Goal: Information Seeking & Learning: Learn about a topic

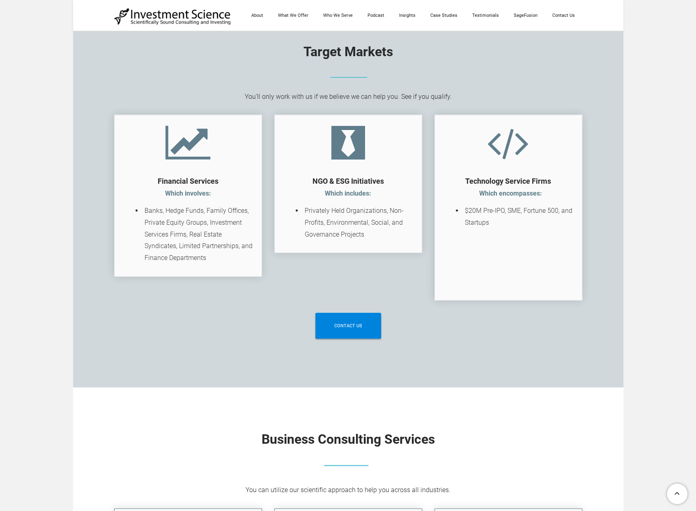
scroll to position [1272, 0]
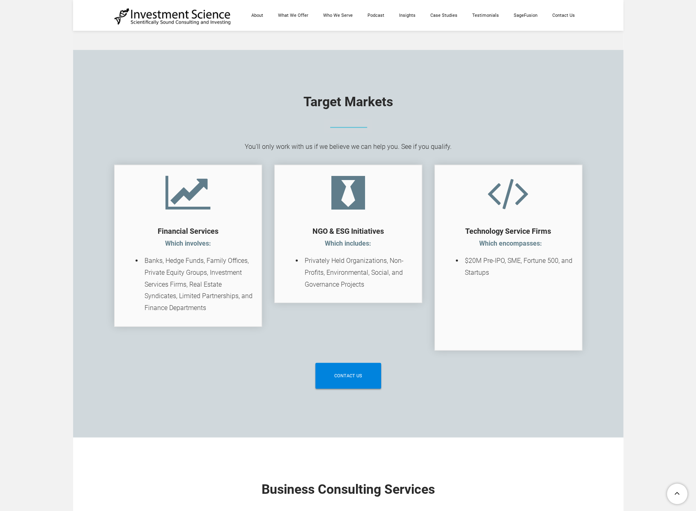
drag, startPoint x: 225, startPoint y: 312, endPoint x: 260, endPoint y: 323, distance: 37.4
click at [256, 322] on div "​Financial Services Which involves: ​ Banks, Hedge Funds, Family Offices, Priva…" at bounding box center [188, 246] width 148 height 162
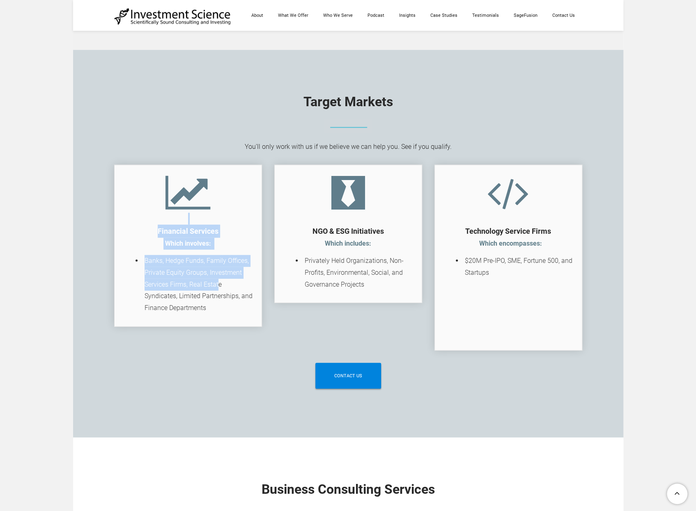
drag, startPoint x: 218, startPoint y: 280, endPoint x: 161, endPoint y: 166, distance: 126.8
click at [161, 166] on div "​Financial Services Which involves: ​ Banks, Hedge Funds, Family Offices, Priva…" at bounding box center [188, 246] width 148 height 162
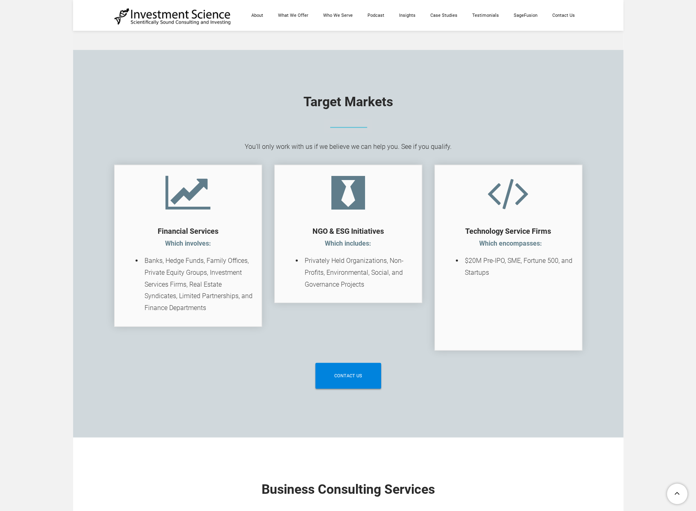
click at [264, 82] on div "Target Markets You'll only work with us if we believe we can help you. See if y…" at bounding box center [348, 244] width 550 height 388
drag, startPoint x: 319, startPoint y: 127, endPoint x: 477, endPoint y: 172, distance: 164.8
click at [450, 157] on div "Target Markets You'll only work with us if we believe we can help you. See if y…" at bounding box center [348, 244] width 550 height 388
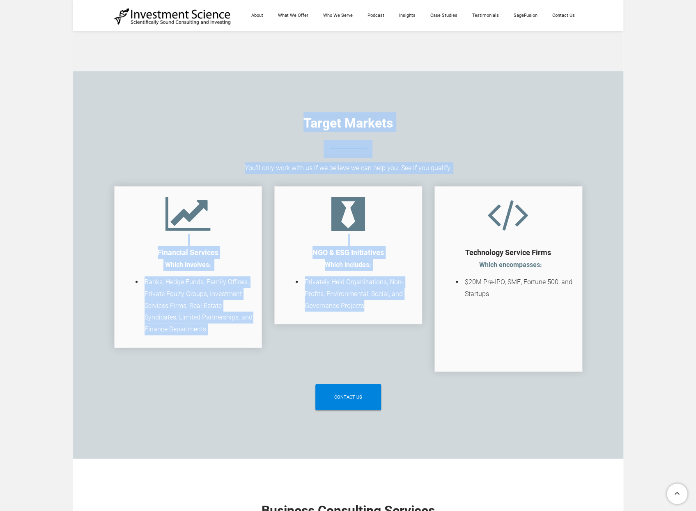
scroll to position [1314, 0]
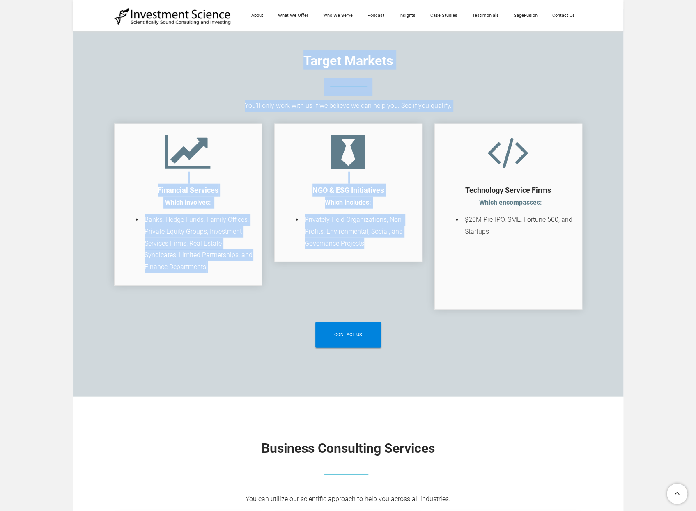
click at [140, 117] on div "​Financial Services Which involves: ​ Banks, Hedge Funds, Family Offices, Priva…" at bounding box center [188, 205] width 148 height 179
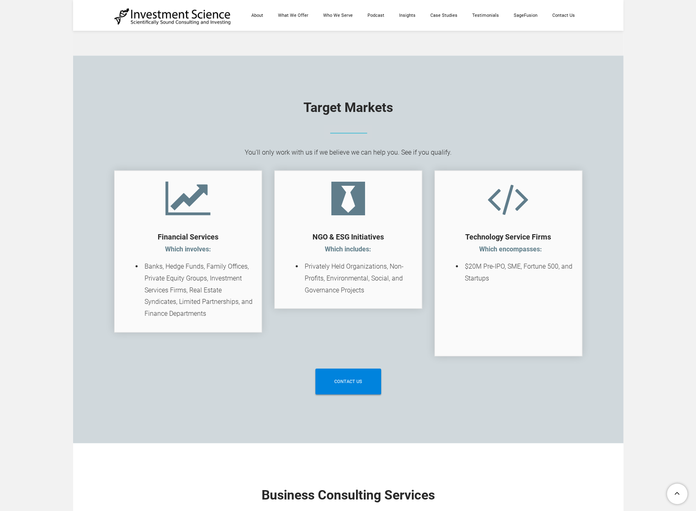
scroll to position [1231, 0]
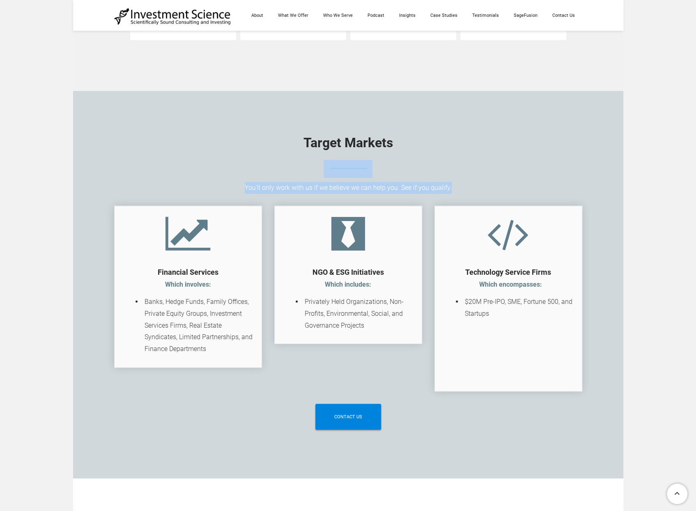
drag, startPoint x: 236, startPoint y: 167, endPoint x: 430, endPoint y: 188, distance: 195.8
click at [429, 190] on div "Target Markets You'll only work with us if we believe we can help you. See if y…" at bounding box center [348, 285] width 468 height 306
click at [430, 188] on div "You'll only work with us if we believe we can help you. See if you qualify." at bounding box center [348, 188] width 468 height 12
drag, startPoint x: 257, startPoint y: 185, endPoint x: 419, endPoint y: 188, distance: 162.2
click at [425, 186] on div "You'll only work with us if we believe we can help you. See if you qualify." at bounding box center [348, 188] width 468 height 12
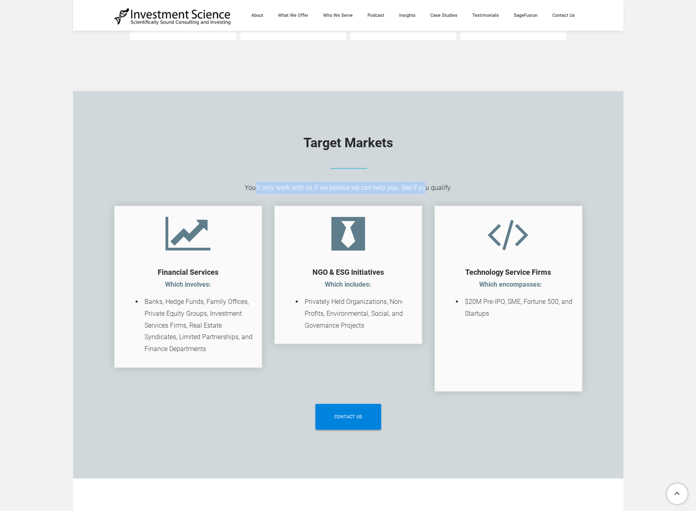
click at [373, 187] on div "You'll only work with us if we believe we can help you. See if you qualify." at bounding box center [348, 188] width 468 height 12
drag, startPoint x: 149, startPoint y: 307, endPoint x: 246, endPoint y: 294, distance: 98.2
click at [246, 294] on div "​Financial Services Which involves: ​ Banks, Hedge Funds, Family Offices, Priva…" at bounding box center [188, 285] width 131 height 141
drag, startPoint x: 234, startPoint y: 299, endPoint x: 210, endPoint y: 311, distance: 26.6
click at [231, 301] on span "Banks, Hedge Funds, Family Offices, Private Equity Groups, Investment Services …" at bounding box center [198, 325] width 108 height 55
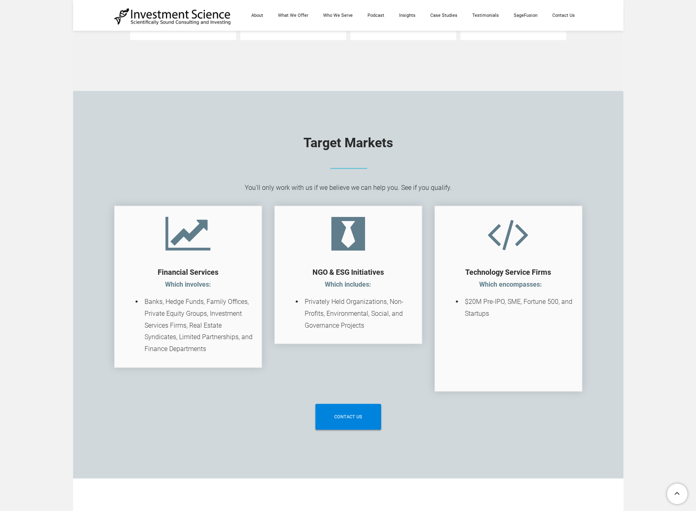
click at [188, 301] on span "Banks, Hedge Funds, Family Offices, Private Equity Groups, Investment Services …" at bounding box center [198, 325] width 108 height 55
drag, startPoint x: 306, startPoint y: 311, endPoint x: 316, endPoint y: 307, distance: 11.1
click at [307, 314] on span "Privately Held Organizations, Non-Profits, Environmental, Social, and Governanc…" at bounding box center [354, 314] width 99 height 32
click at [317, 304] on span "Privately Held Organizations, Non-Profits, Environmental, Social, and Governanc…" at bounding box center [354, 314] width 99 height 32
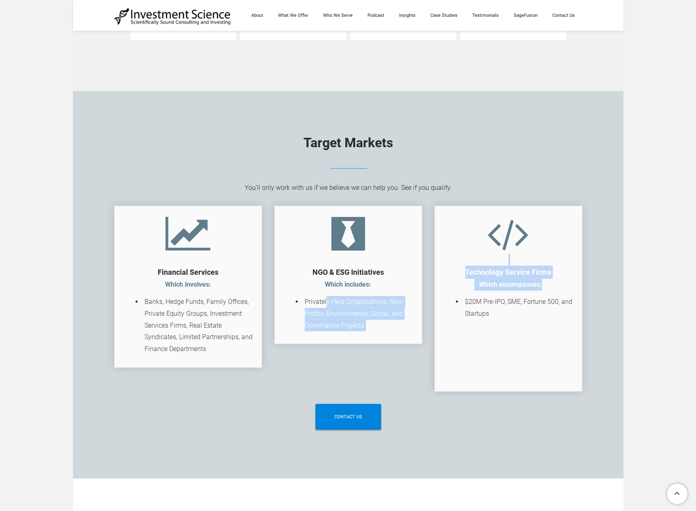
drag, startPoint x: 326, startPoint y: 298, endPoint x: 463, endPoint y: 307, distance: 136.5
click at [463, 307] on tr "​Financial Services Which involves: ​ Banks, Hedge Funds, Family Offices, Priva…" at bounding box center [348, 299] width 480 height 202
click at [364, 320] on li "Privately Held Organizations, Non-Profits, Environmental, Social, and Governanc…" at bounding box center [358, 313] width 111 height 35
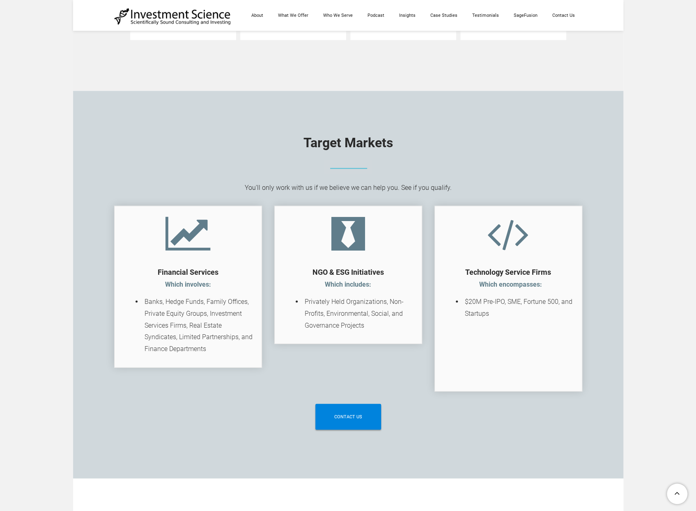
click at [335, 271] on strong "​NGO & ESG Initiatives" at bounding box center [347, 272] width 71 height 9
drag, startPoint x: 304, startPoint y: 301, endPoint x: 332, endPoint y: 300, distance: 28.8
click at [332, 300] on li "Privately Held Organizations, Non-Profits, Environmental, Social, and Governanc…" at bounding box center [358, 313] width 111 height 35
click at [311, 268] on div "​NGO & ESG Initiatives Which includes:" at bounding box center [348, 272] width 131 height 37
drag, startPoint x: 318, startPoint y: 269, endPoint x: 310, endPoint y: 301, distance: 33.4
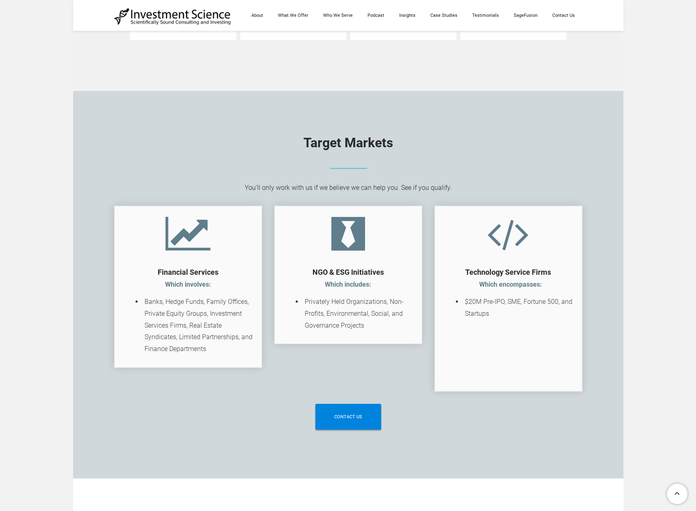
click at [303, 297] on li "Privately Held Organizations, Non-Profits, Environmental, Social, and Governanc…" at bounding box center [358, 313] width 111 height 35
drag, startPoint x: 316, startPoint y: 301, endPoint x: 367, endPoint y: 319, distance: 54.3
click at [367, 319] on li "Privately Held Organizations, Non-Profits, Environmental, Social, and Governanc…" at bounding box center [358, 313] width 111 height 35
click at [365, 320] on li "Privately Held Organizations, Non-Profits, Environmental, Social, and Governanc…" at bounding box center [358, 313] width 111 height 35
drag, startPoint x: 383, startPoint y: 301, endPoint x: 384, endPoint y: 307, distance: 6.2
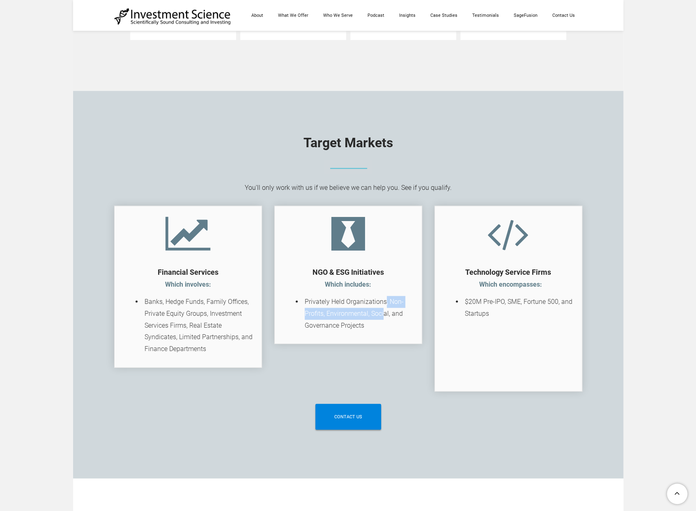
click at [384, 307] on li "Privately Held Organizations, Non-Profits, Environmental, Social, and Governanc…" at bounding box center [358, 313] width 111 height 35
click at [366, 310] on span "Privately Held Organizations, Non-Profits, Environmental, Social, and Governanc…" at bounding box center [354, 314] width 99 height 32
drag, startPoint x: 326, startPoint y: 315, endPoint x: 376, endPoint y: 312, distance: 50.1
click at [376, 312] on span "Privately Held Organizations, Non-Profits, Environmental, Social, and Governanc…" at bounding box center [354, 314] width 99 height 32
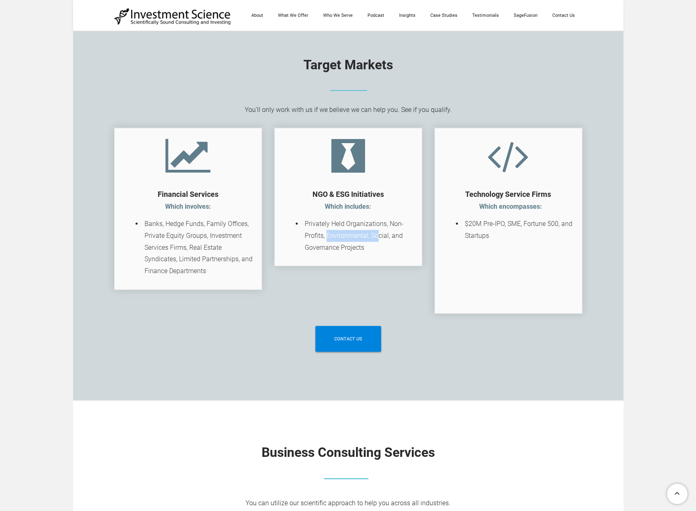
scroll to position [1314, 0]
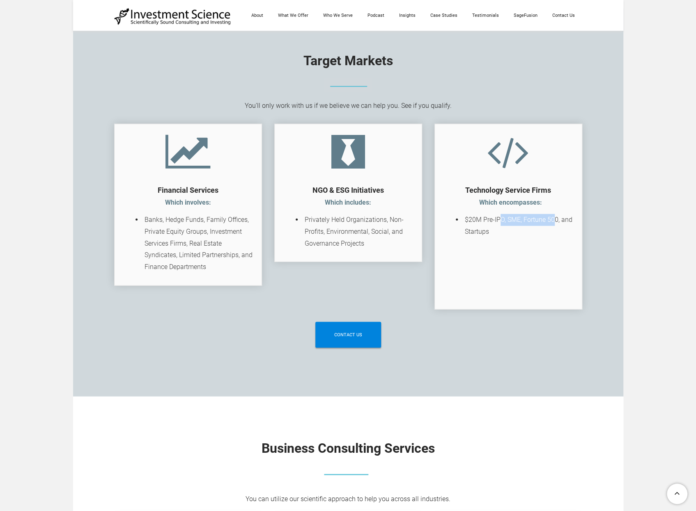
drag, startPoint x: 501, startPoint y: 221, endPoint x: 554, endPoint y: 221, distance: 53.4
click at [554, 221] on span "$20M Pre-IPO, SME, Fortune 500, and Startups" at bounding box center [519, 226] width 108 height 20
click at [550, 224] on li "$20M Pre-IPO, SME, Fortune 500, and Startups ​" at bounding box center [518, 255] width 111 height 83
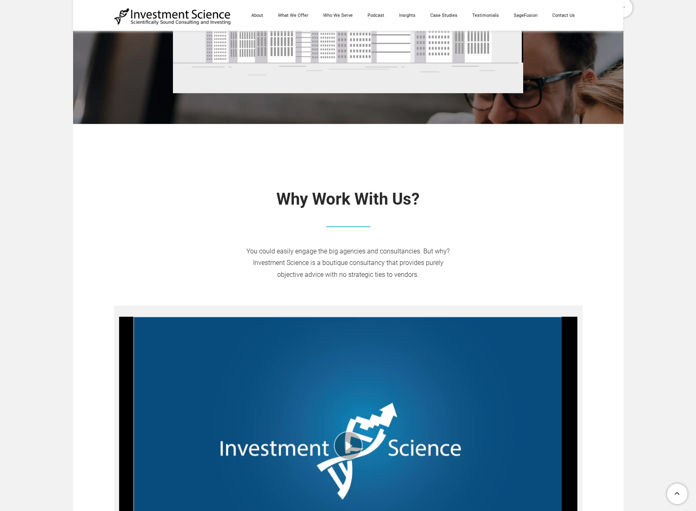
scroll to position [287, 0]
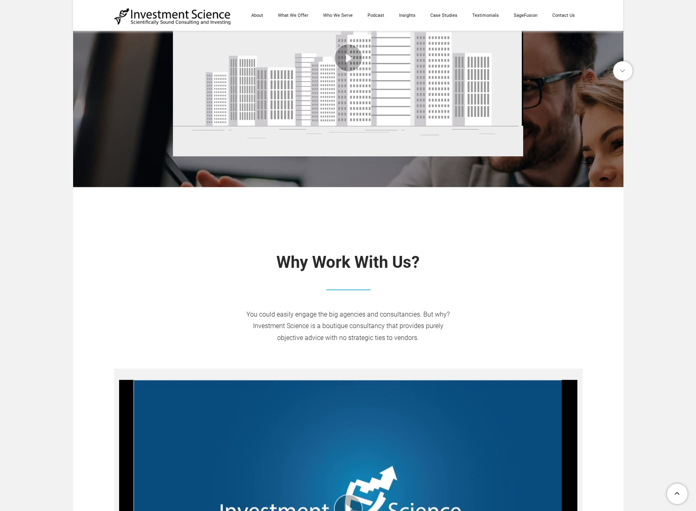
click at [414, 220] on div "Why Work With Us? ​You could easily engage the big agencies and consultancies. …" at bounding box center [348, 494] width 550 height 565
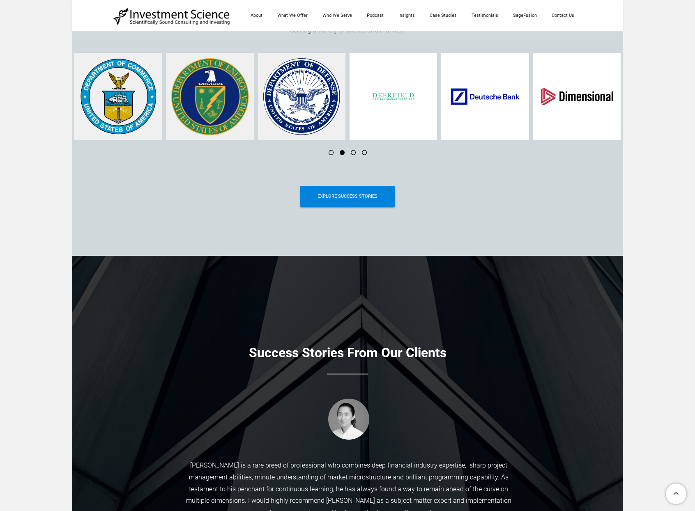
scroll to position [2996, 0]
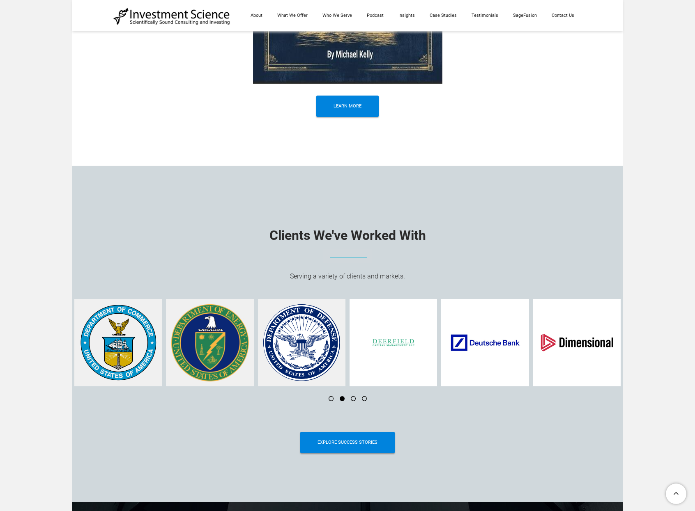
click at [355, 397] on li at bounding box center [349, 399] width 11 height 5
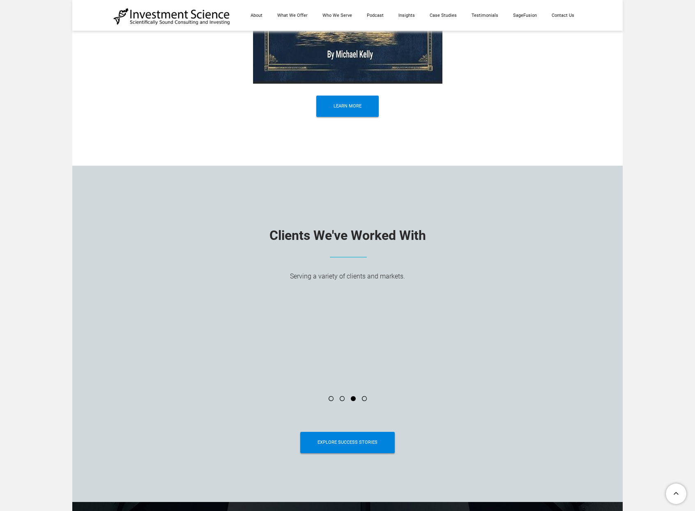
click at [365, 397] on li at bounding box center [360, 399] width 11 height 5
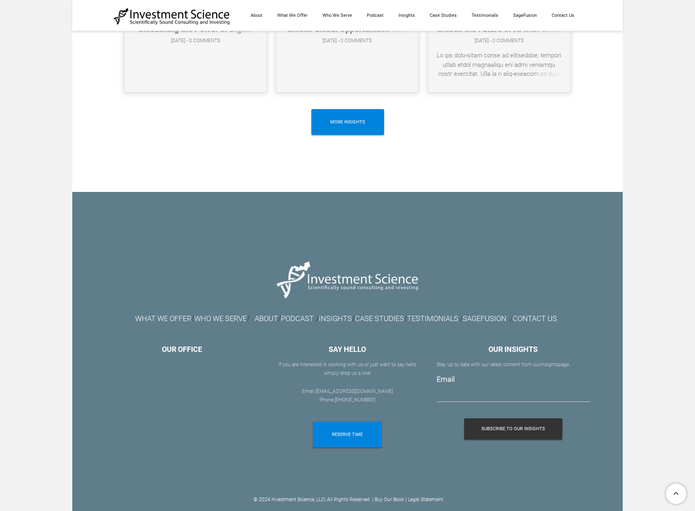
scroll to position [4536, 0]
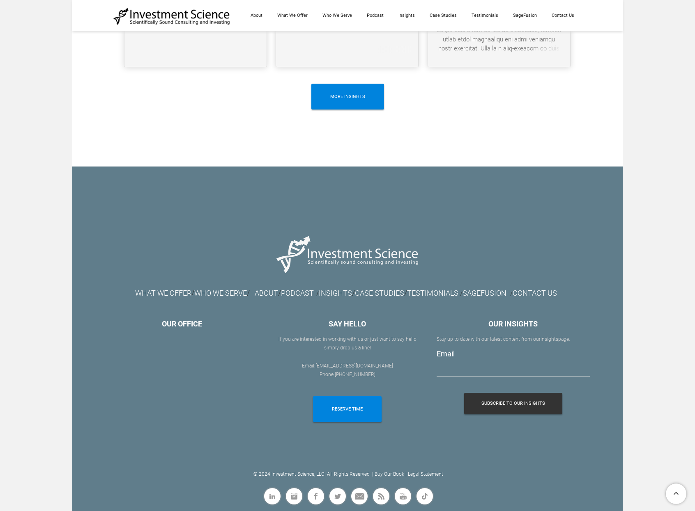
click at [177, 123] on div at bounding box center [347, 119] width 468 height 12
